Goal: Use online tool/utility: Utilize a website feature to perform a specific function

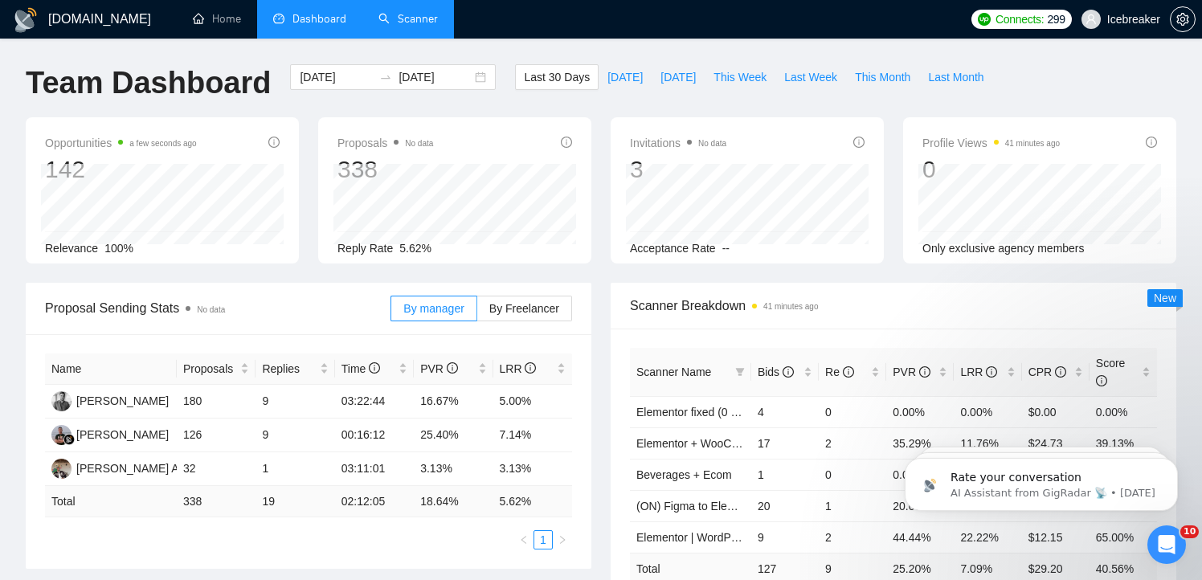
click at [406, 18] on link "Scanner" at bounding box center [407, 19] width 59 height 14
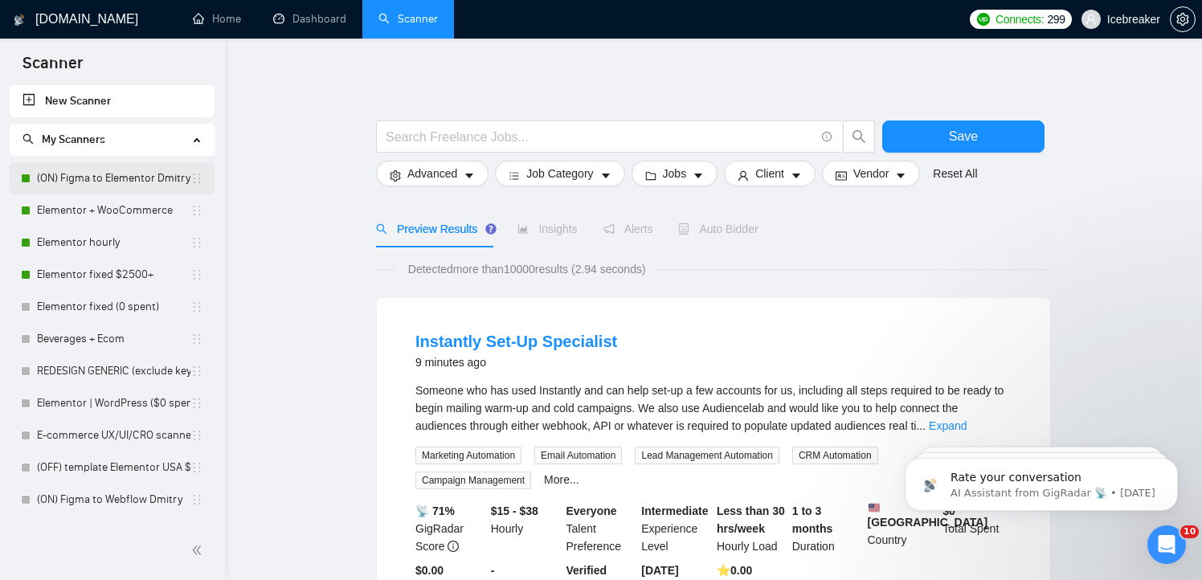
click at [90, 190] on link "(ON) Figma to Elementor Dmitry" at bounding box center [113, 178] width 153 height 32
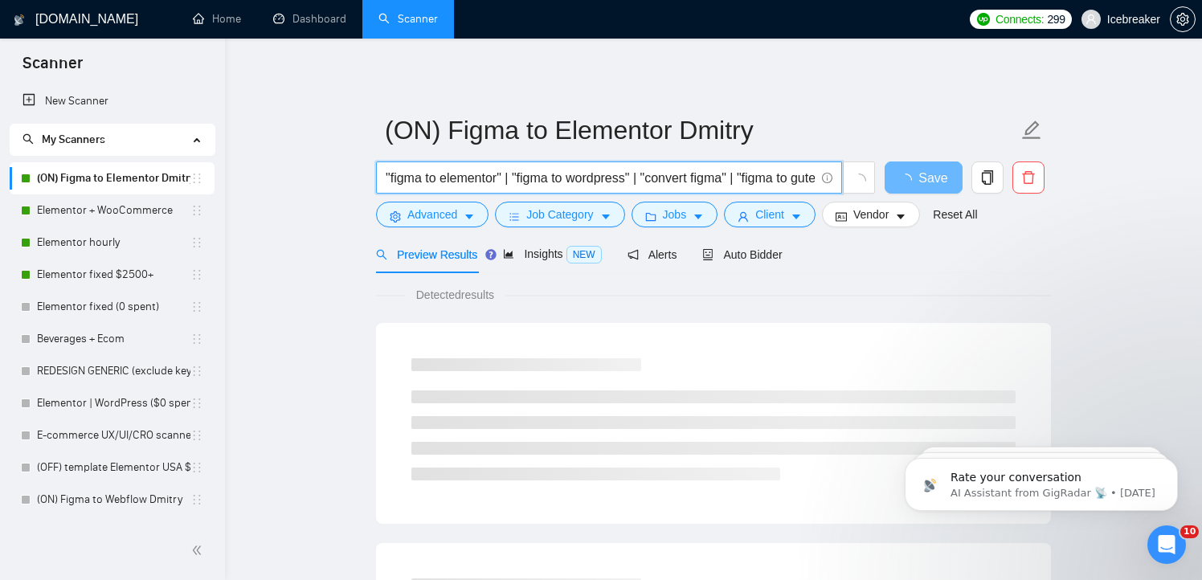
drag, startPoint x: 452, startPoint y: 186, endPoint x: 527, endPoint y: 185, distance: 75.5
click at [528, 186] on input ""figma to elementor" | "figma to wordpress" | "convert figma" | "figma to guten…" at bounding box center [600, 178] width 429 height 20
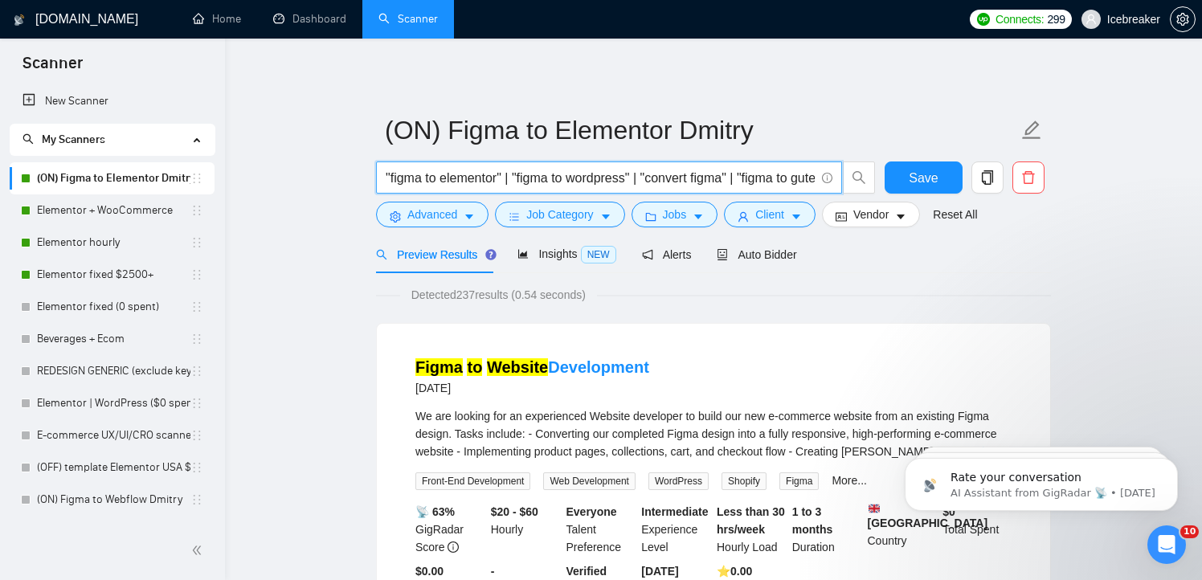
click at [538, 184] on input ""figma to elementor" | "figma to wordpress" | "convert figma" | "figma to guten…" at bounding box center [600, 178] width 429 height 20
drag, startPoint x: 518, startPoint y: 179, endPoint x: 659, endPoint y: 179, distance: 140.6
click at [659, 179] on input ""figma to elementor" | "figma to wordpress" | "convert figma" | "figma to guten…" at bounding box center [600, 178] width 429 height 20
click at [758, 258] on span "Auto Bidder" at bounding box center [757, 254] width 80 height 13
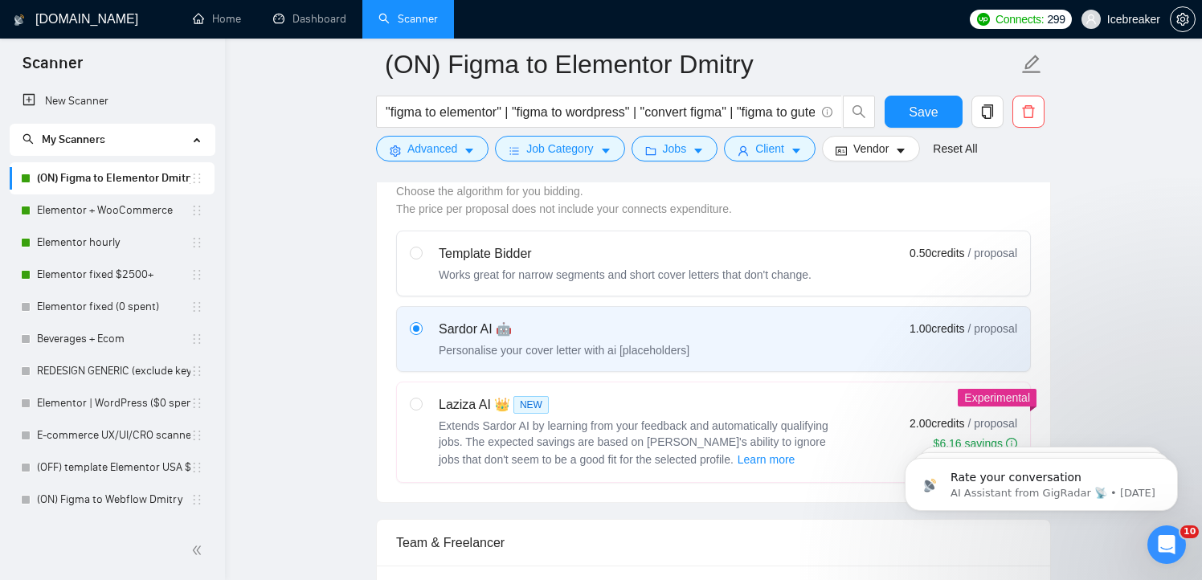
scroll to position [470, 0]
click at [657, 280] on div "Works great for narrow segments and short cover letters that don't change." at bounding box center [625, 274] width 373 height 16
click at [421, 257] on input "radio" at bounding box center [415, 251] width 11 height 11
radio input "true"
radio input "false"
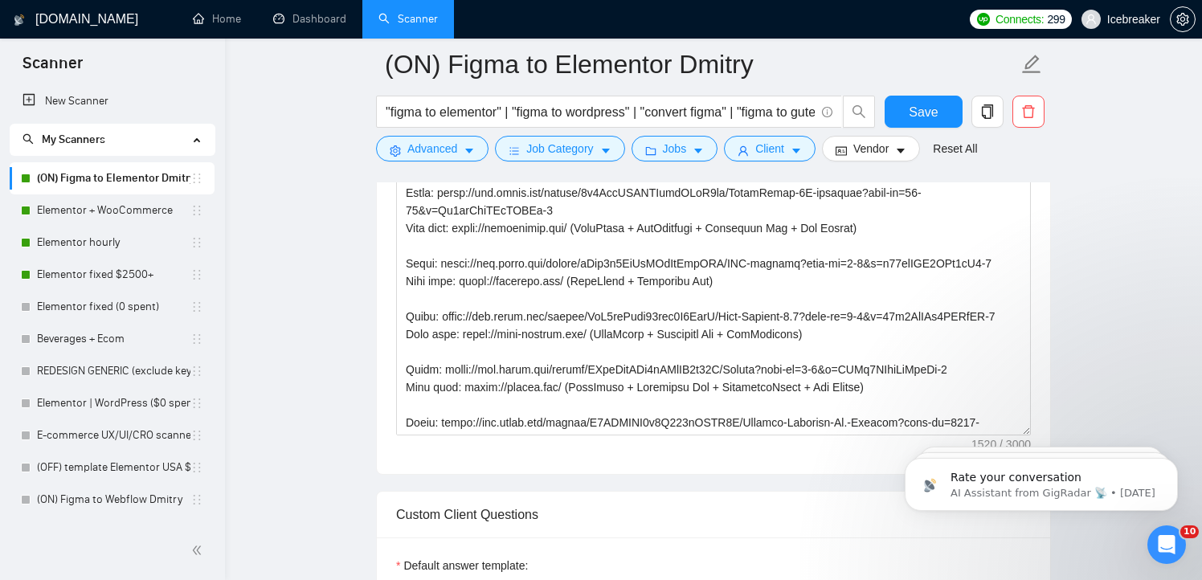
scroll to position [1059, 0]
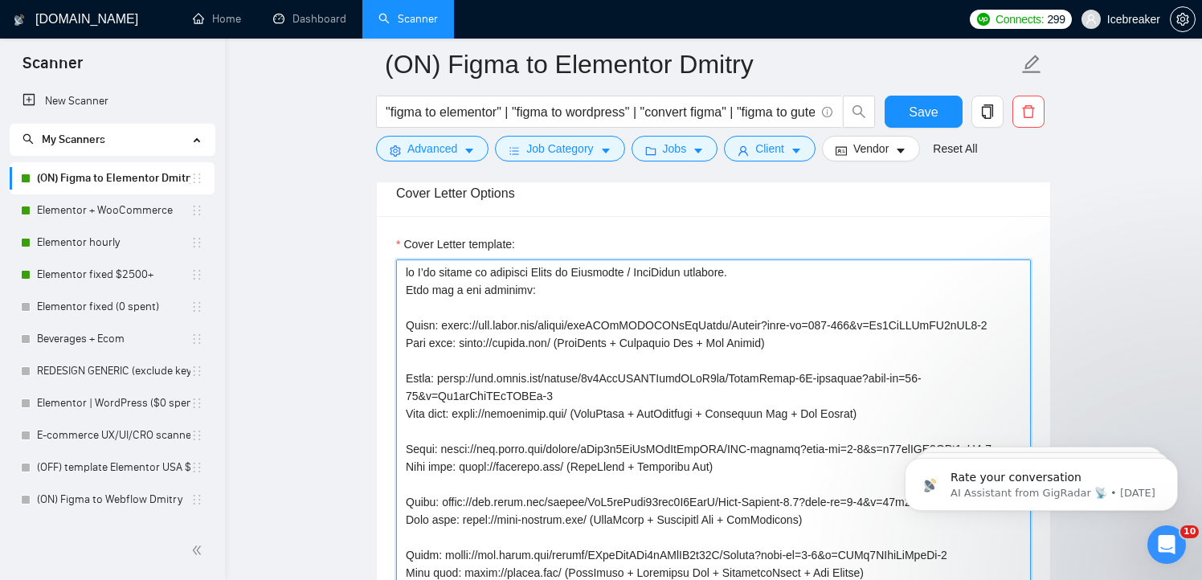
drag, startPoint x: 402, startPoint y: 272, endPoint x: 622, endPoint y: 412, distance: 260.8
click at [622, 412] on textarea "Cover Letter template:" at bounding box center [713, 441] width 635 height 362
click at [641, 378] on textarea "Cover Letter template:" at bounding box center [713, 441] width 635 height 362
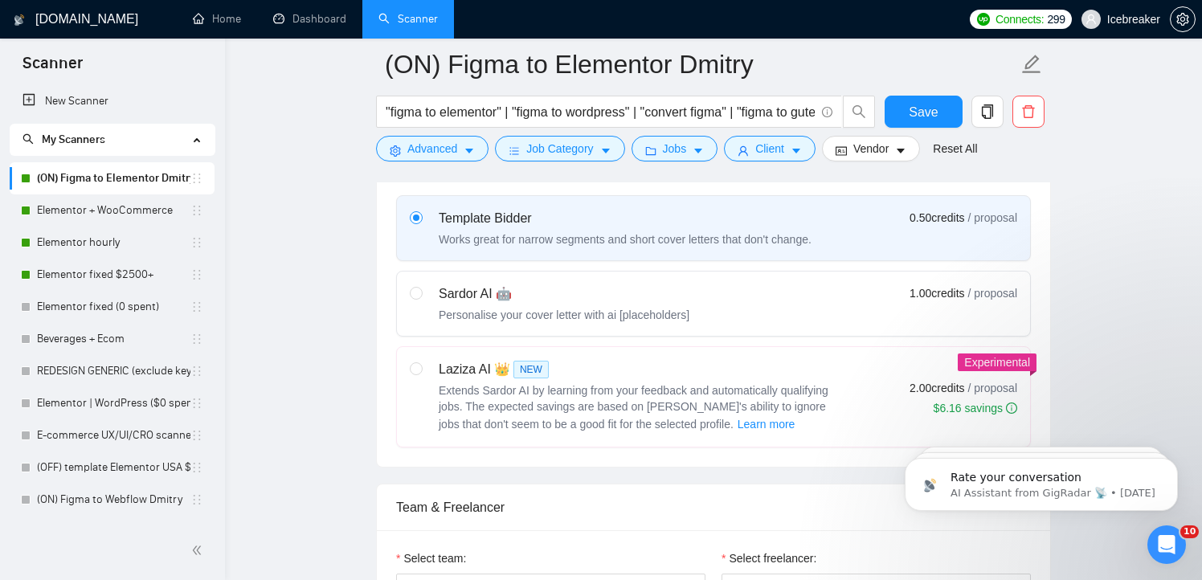
scroll to position [505, 0]
click at [554, 375] on div "Laziza AI 👑 NEW" at bounding box center [640, 368] width 402 height 19
click at [421, 373] on input "radio" at bounding box center [415, 367] width 11 height 11
radio input "true"
radio input "false"
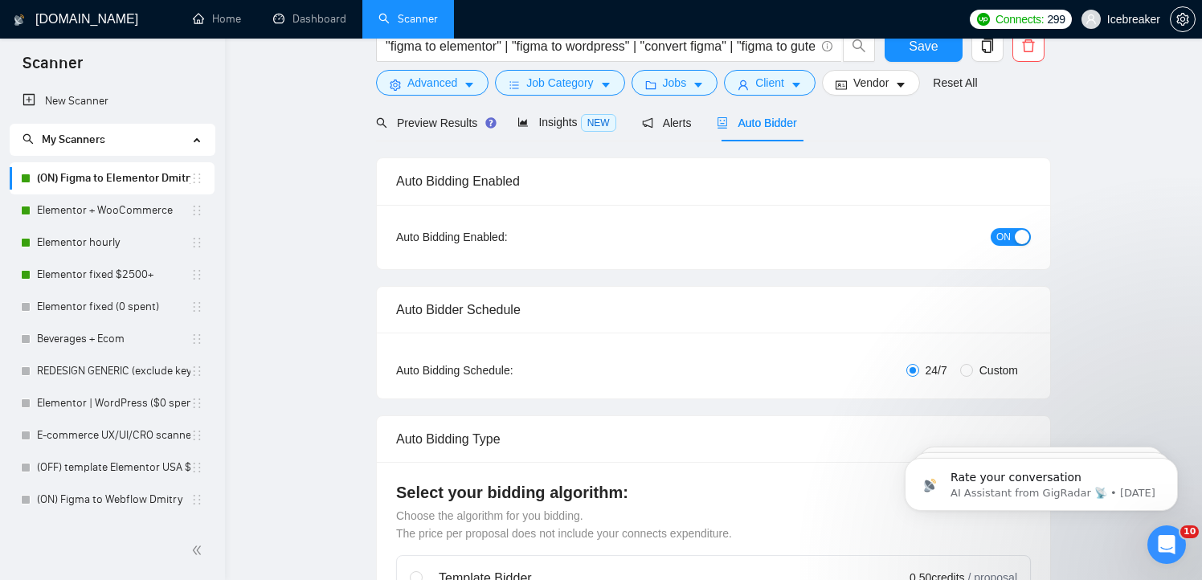
scroll to position [0, 0]
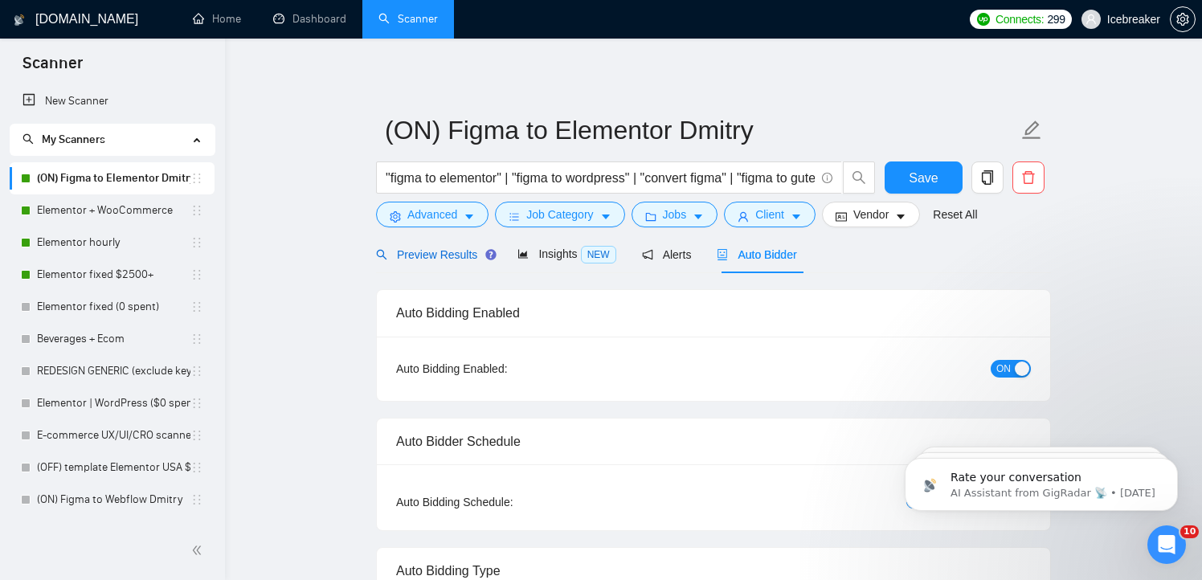
click at [427, 252] on span "Preview Results" at bounding box center [434, 254] width 116 height 13
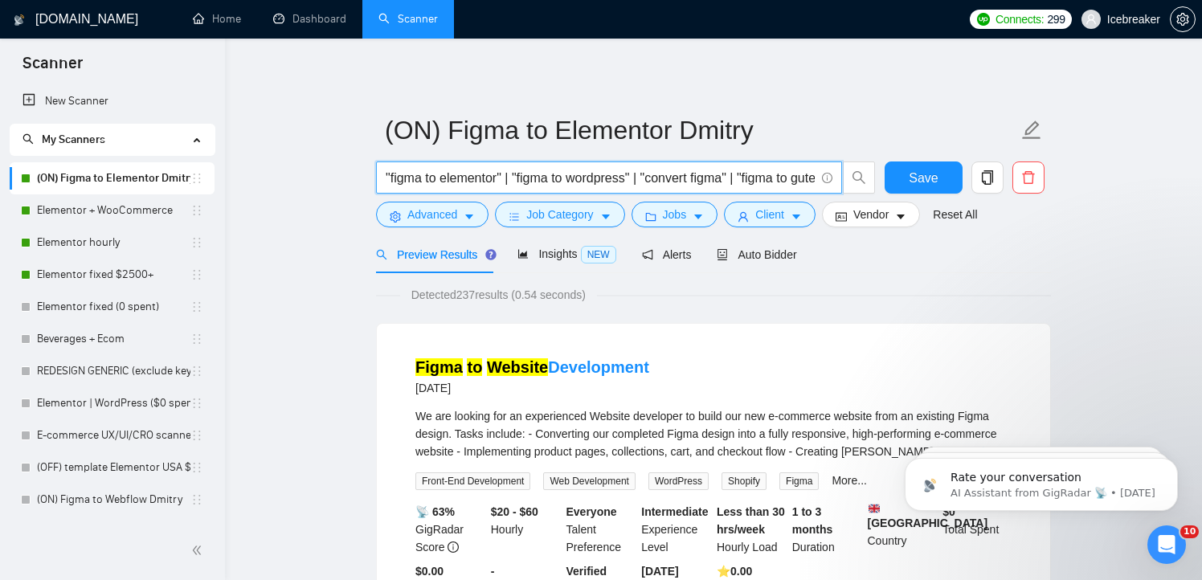
drag, startPoint x: 505, startPoint y: 175, endPoint x: 446, endPoint y: 176, distance: 59.5
click at [446, 176] on input ""figma to elementor" | "figma to wordpress" | "convert figma" | "figma to guten…" at bounding box center [600, 178] width 429 height 20
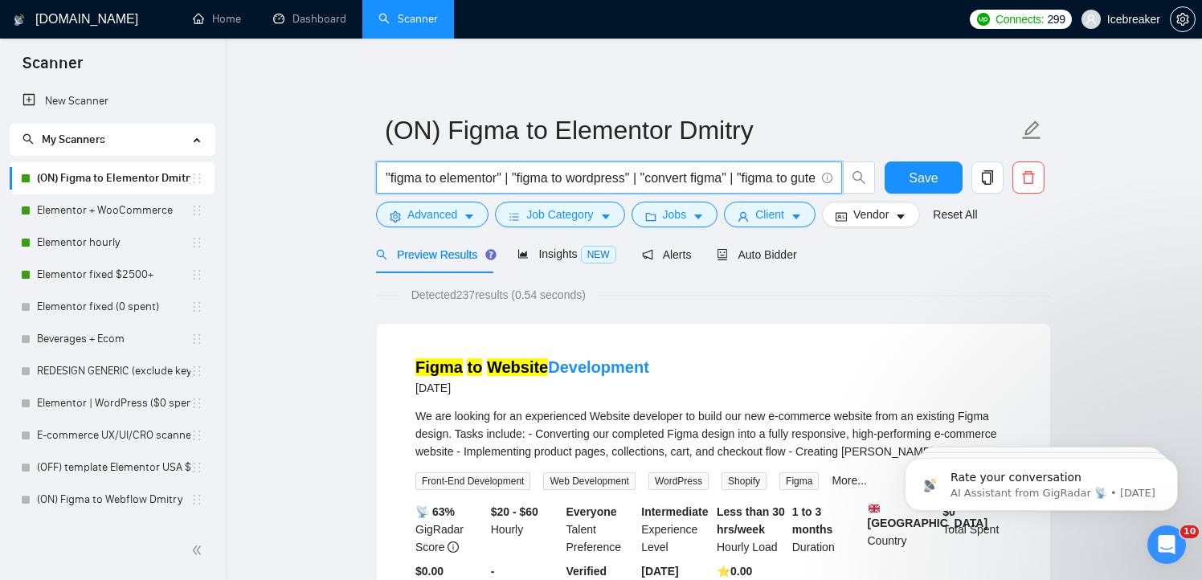
click at [463, 173] on input ""figma to elementor" | "figma to wordpress" | "convert figma" | "figma to guten…" at bounding box center [600, 178] width 429 height 20
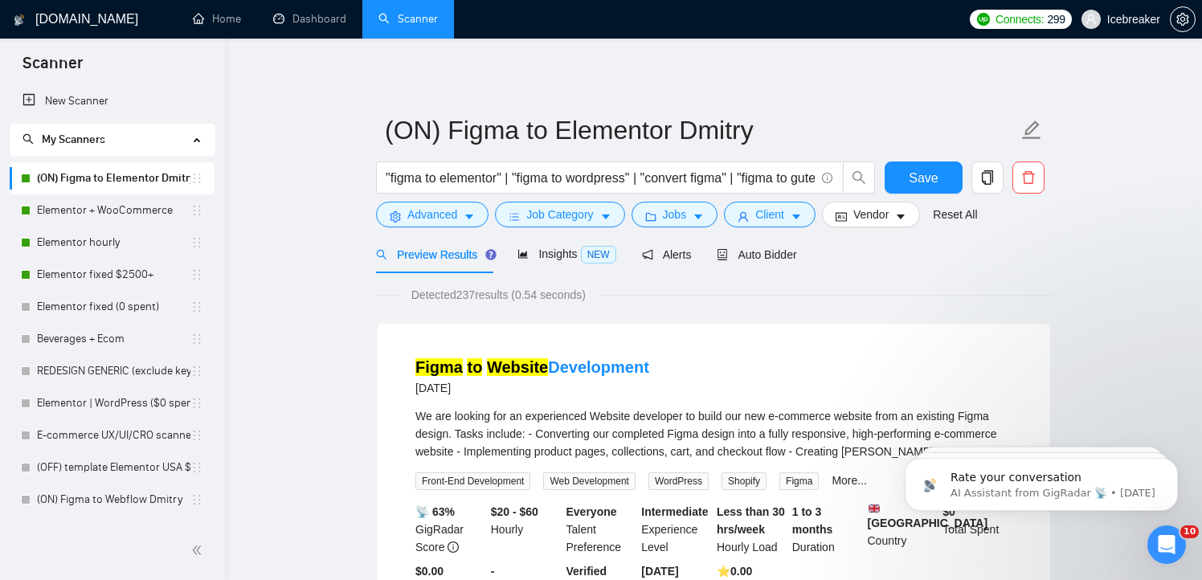
drag, startPoint x: 466, startPoint y: 293, endPoint x: 491, endPoint y: 293, distance: 24.9
click at [481, 293] on span "Detected 237 results (0.54 seconds)" at bounding box center [498, 295] width 197 height 18
click at [476, 179] on input ""figma to elementor" | "figma to wordpress" | "convert figma" | "figma to guten…" at bounding box center [600, 178] width 429 height 20
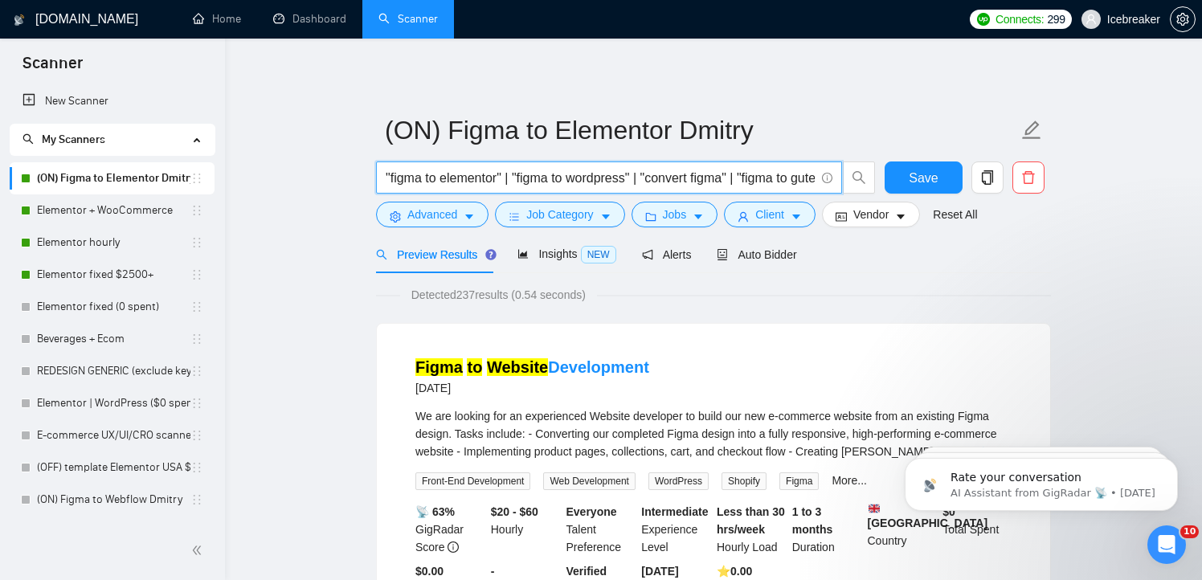
click at [476, 179] on input ""figma to elementor" | "figma to wordpress" | "convert figma" | "figma to guten…" at bounding box center [600, 178] width 429 height 20
click at [476, 174] on input ""figma to elementor" | "figma to wordpress" | "convert figma" | "figma to guten…" at bounding box center [600, 178] width 429 height 20
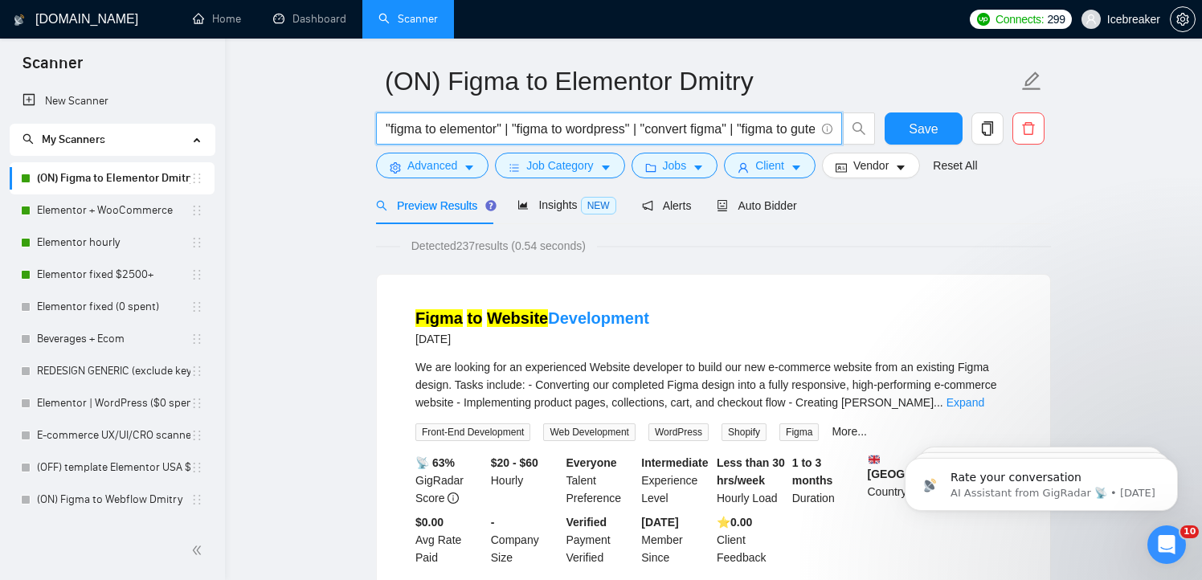
scroll to position [51, 0]
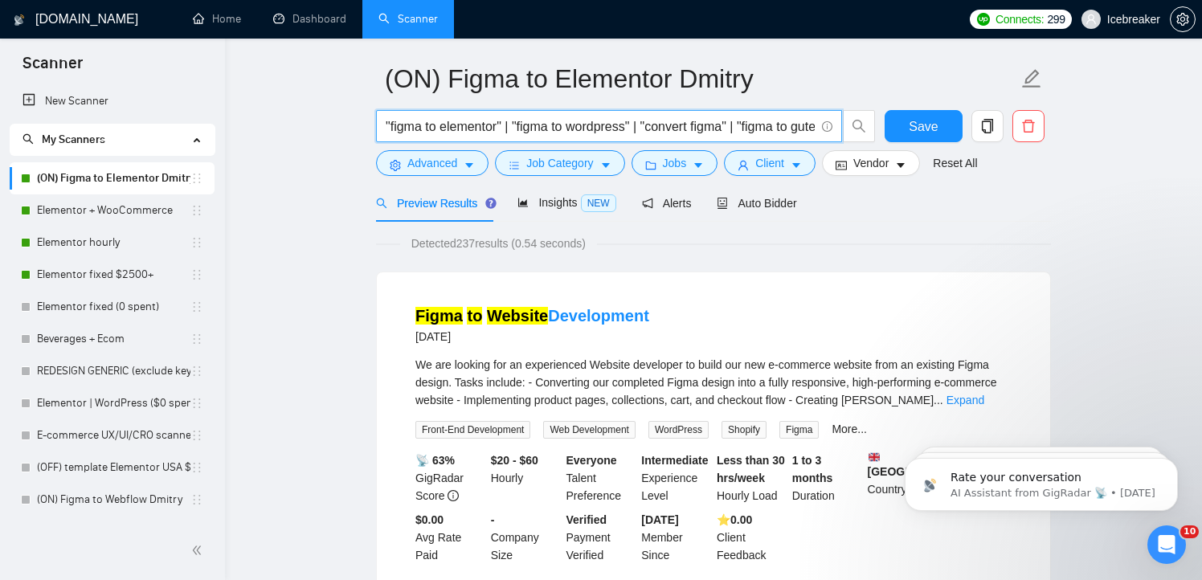
click at [489, 126] on input ""figma to elementor" | "figma to wordpress" | "convert figma" | "figma to guten…" at bounding box center [600, 126] width 429 height 20
click at [471, 124] on input ""figma to elementor" | "figma to wordpress" | "convert figma" | "figma to guten…" at bounding box center [600, 126] width 429 height 20
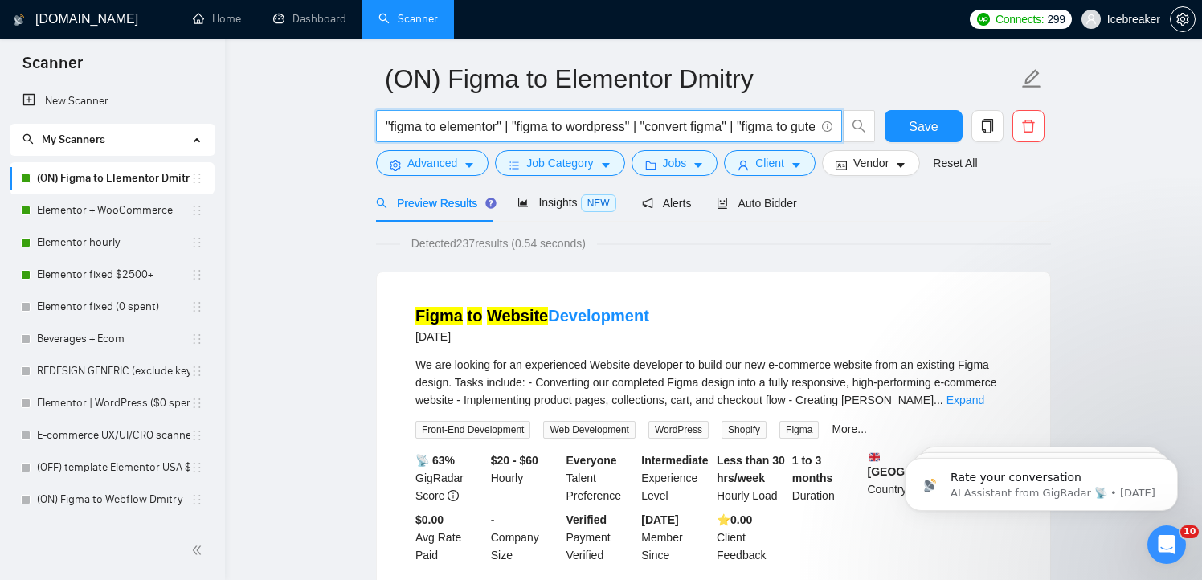
click at [478, 123] on input ""figma to elementor" | "figma to wordpress" | "convert figma" | "figma to guten…" at bounding box center [600, 126] width 429 height 20
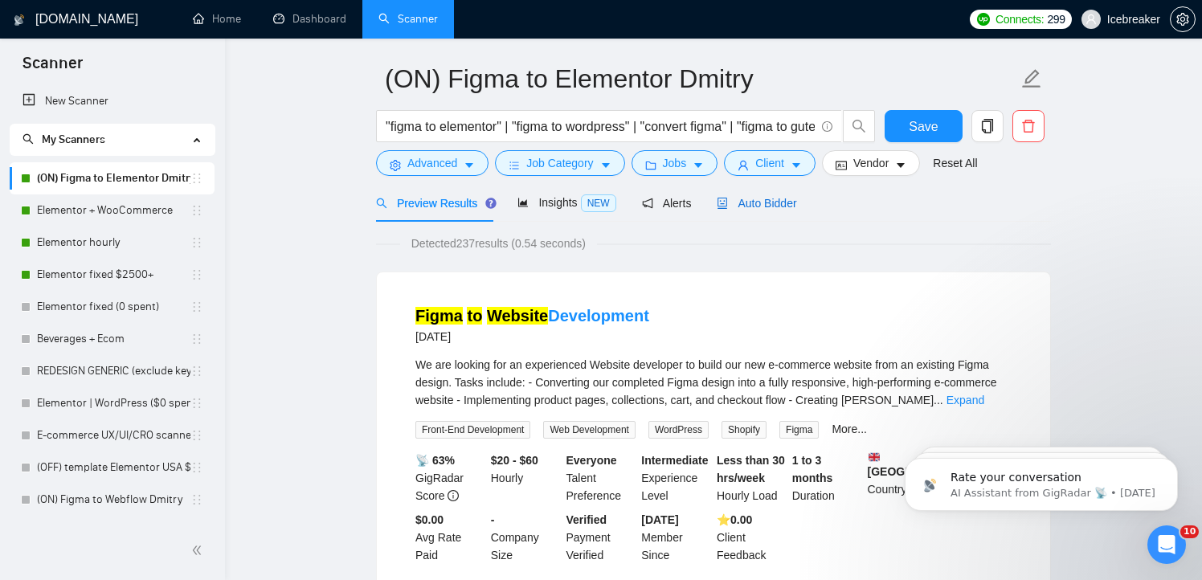
click at [757, 203] on span "Auto Bidder" at bounding box center [757, 203] width 80 height 13
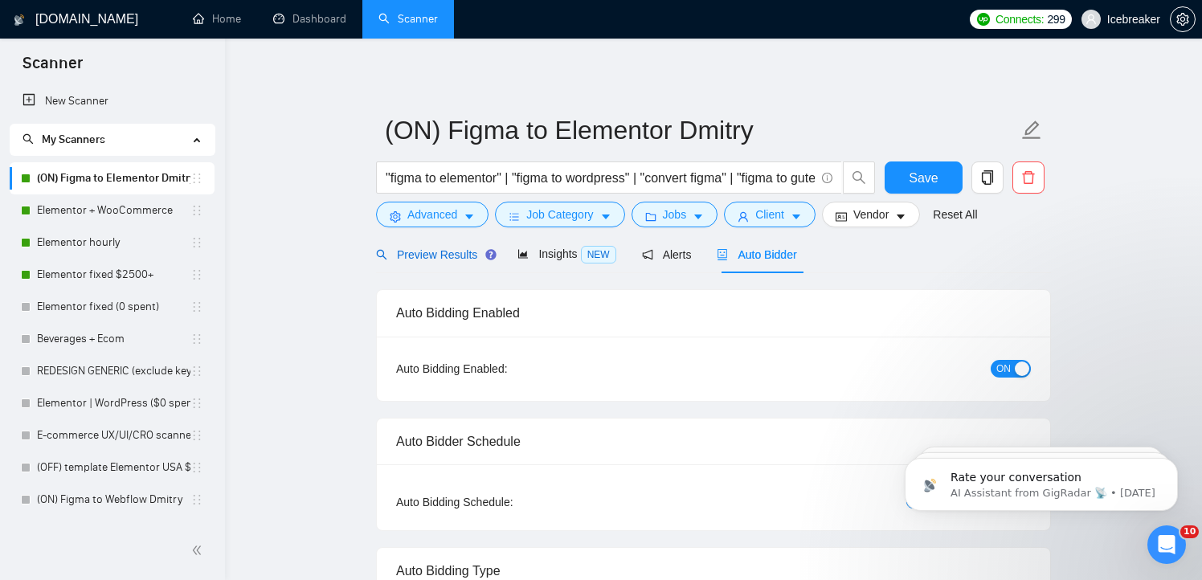
click at [450, 249] on span "Preview Results" at bounding box center [434, 254] width 116 height 13
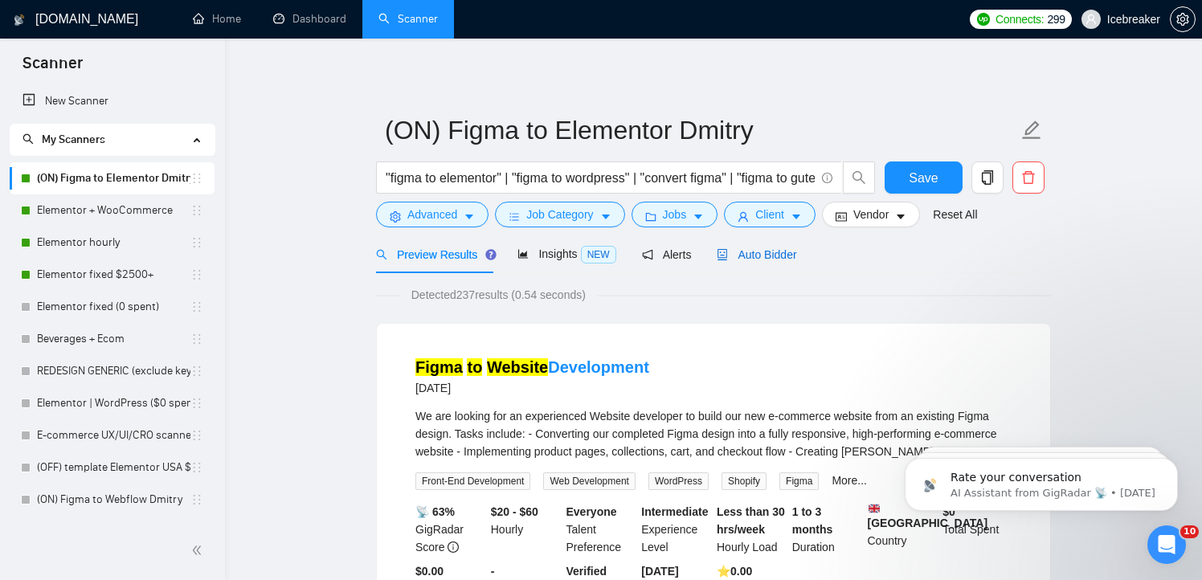
click at [766, 259] on span "Auto Bidder" at bounding box center [757, 254] width 80 height 13
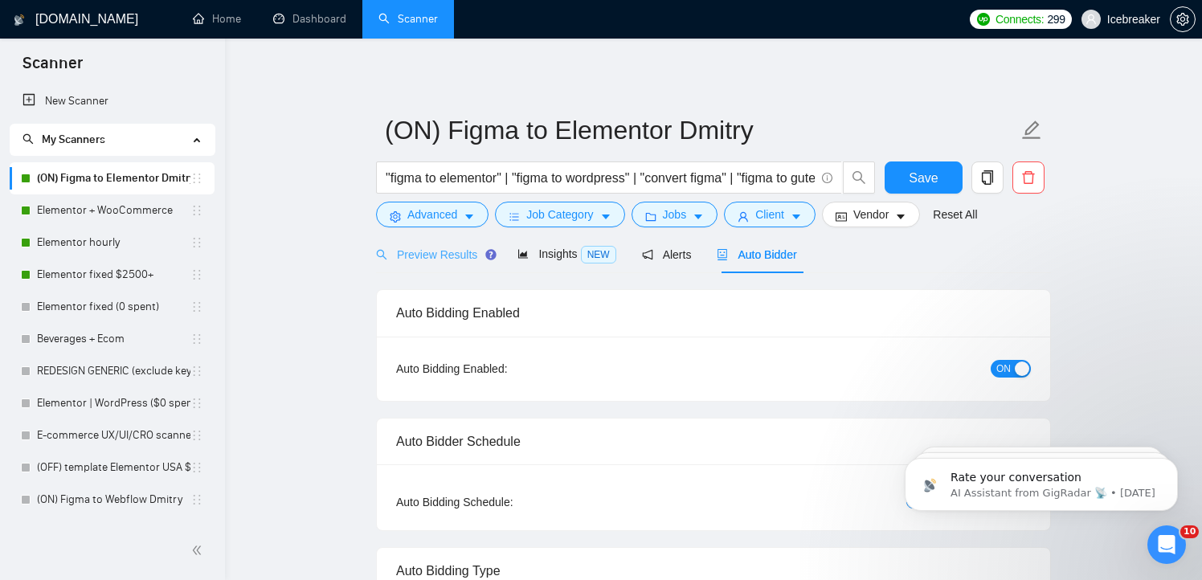
click at [409, 267] on div "Preview Results" at bounding box center [434, 254] width 116 height 38
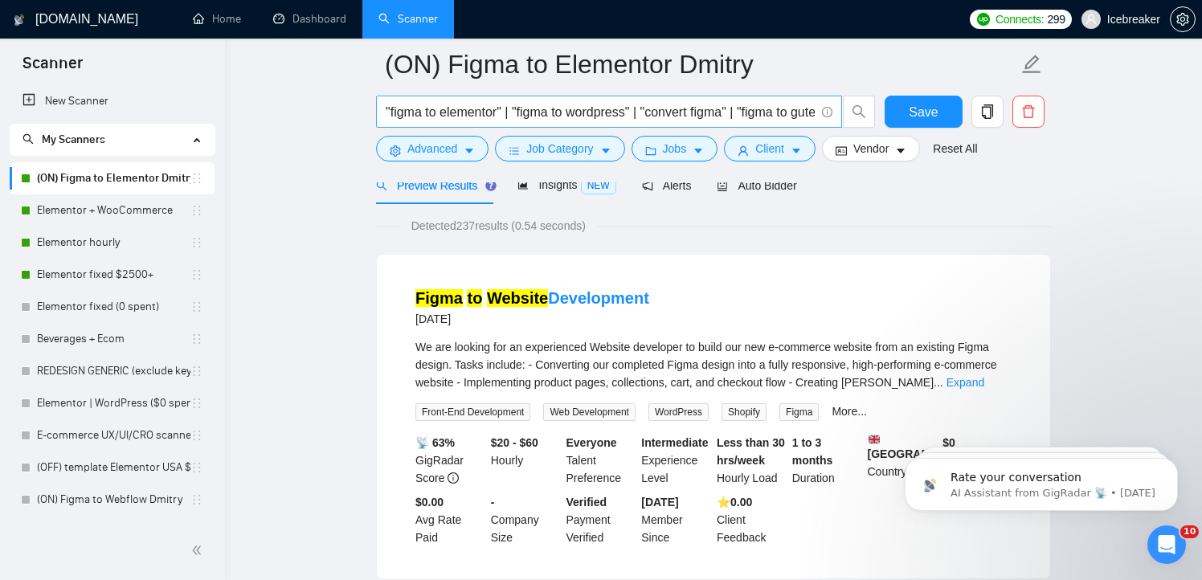
scroll to position [106, 0]
